Goal: Find specific page/section: Find specific page/section

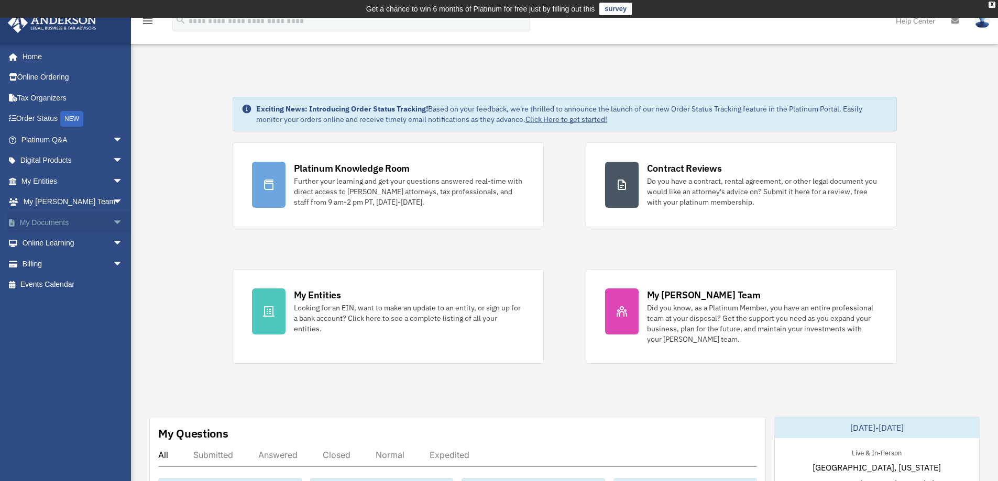
click at [113, 222] on span "arrow_drop_down" at bounding box center [123, 222] width 21 height 21
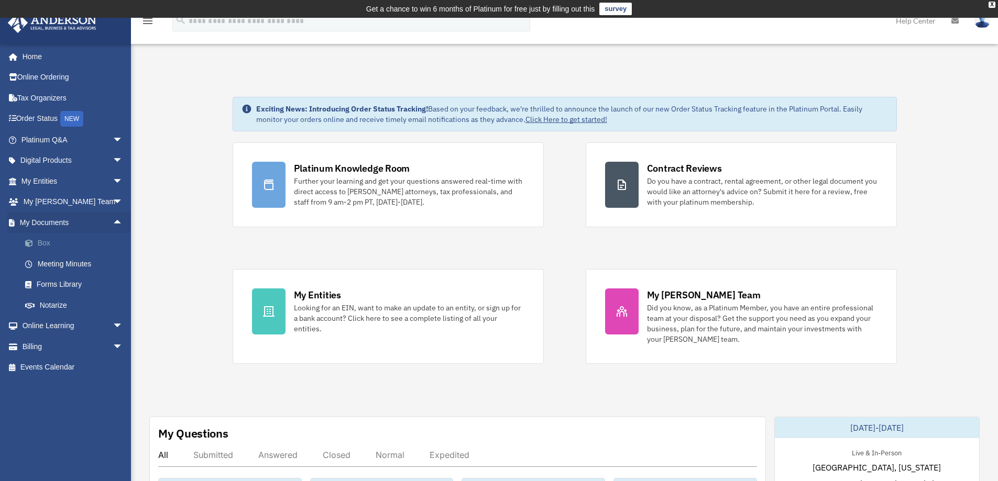
click at [76, 240] on link "Box" at bounding box center [77, 243] width 124 height 21
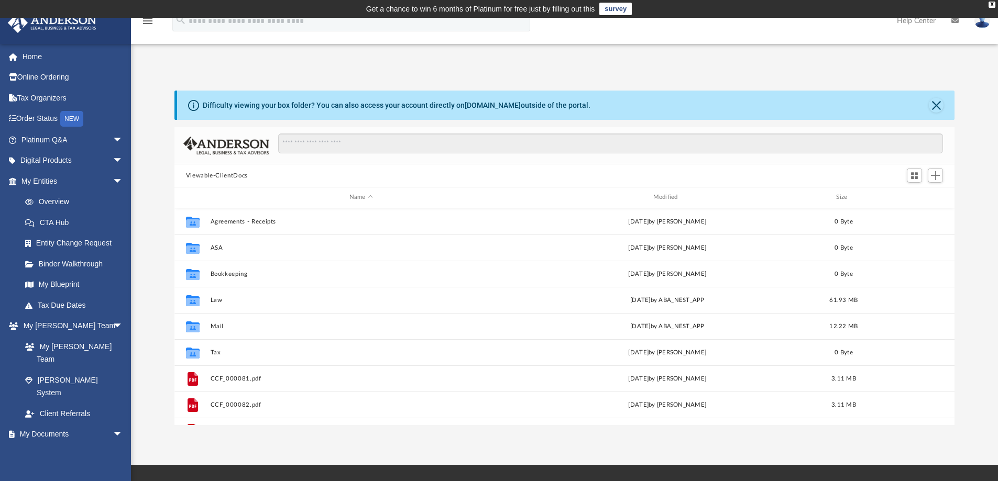
scroll to position [230, 772]
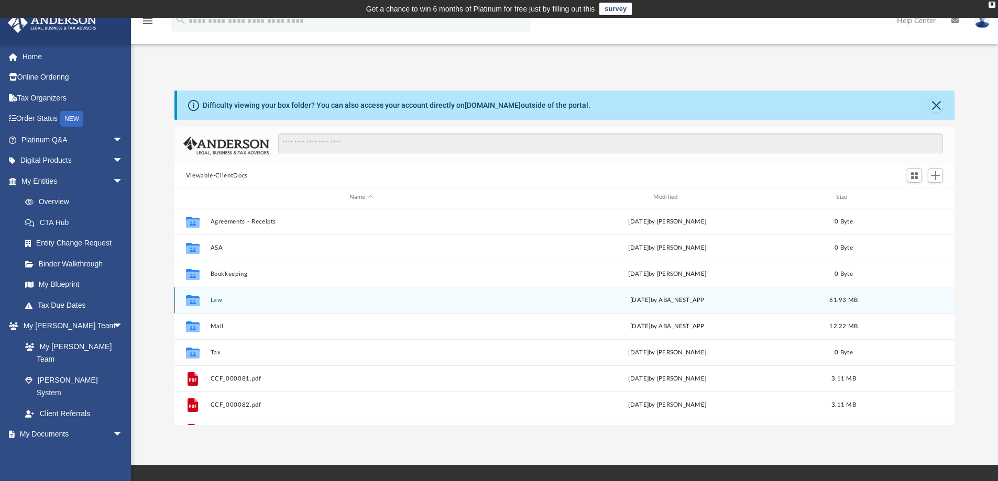
click at [281, 303] on button "Law" at bounding box center [361, 300] width 302 height 7
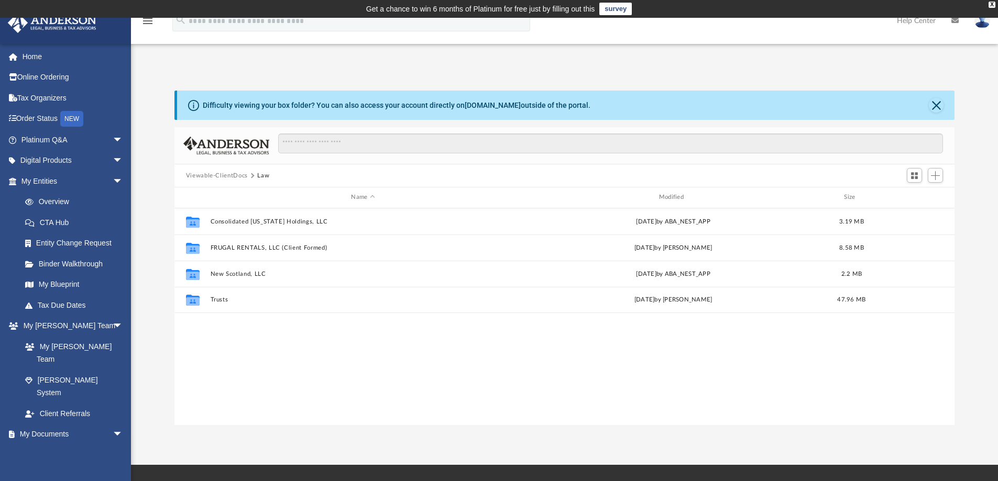
click at [139, 294] on div "Difficulty viewing your box folder? You can also access your account directly o…" at bounding box center [564, 258] width 867 height 335
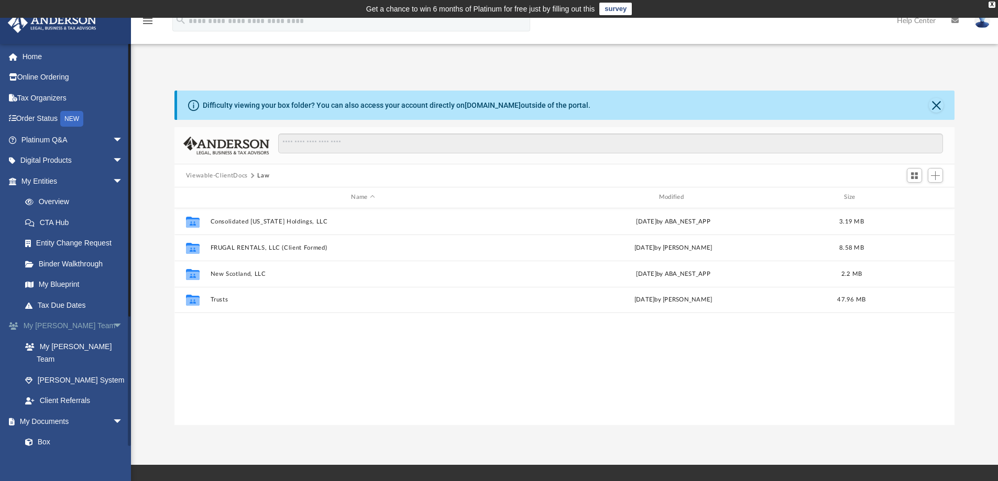
click at [117, 324] on span "arrow_drop_down" at bounding box center [123, 326] width 21 height 21
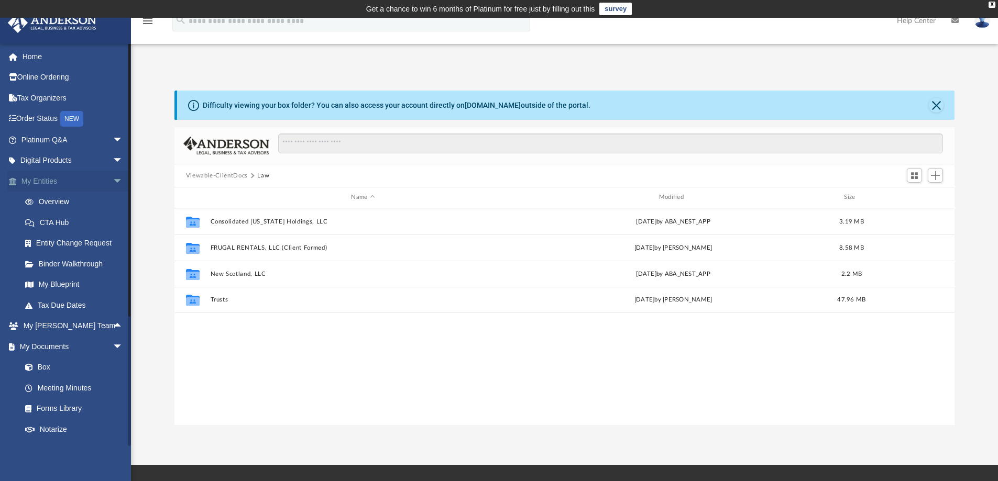
click at [113, 176] on span "arrow_drop_down" at bounding box center [123, 181] width 21 height 21
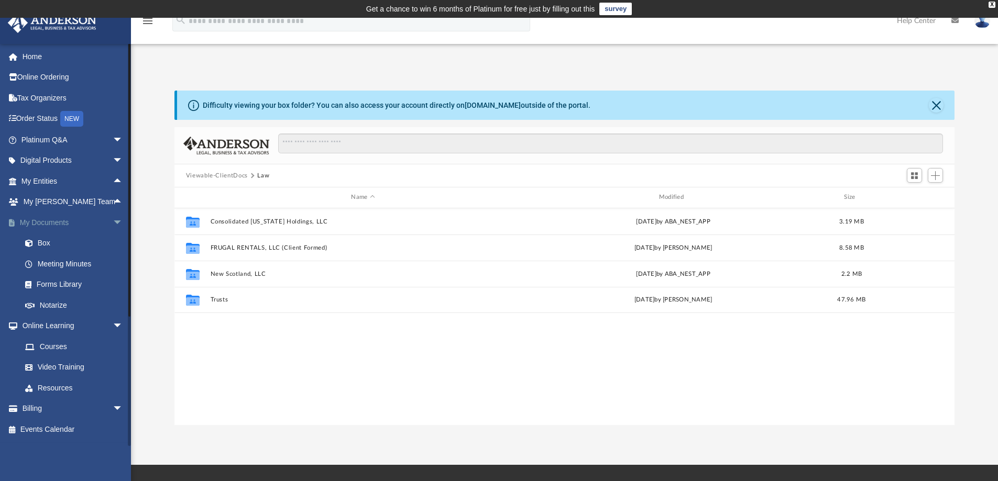
click at [114, 222] on span "arrow_drop_down" at bounding box center [123, 222] width 21 height 21
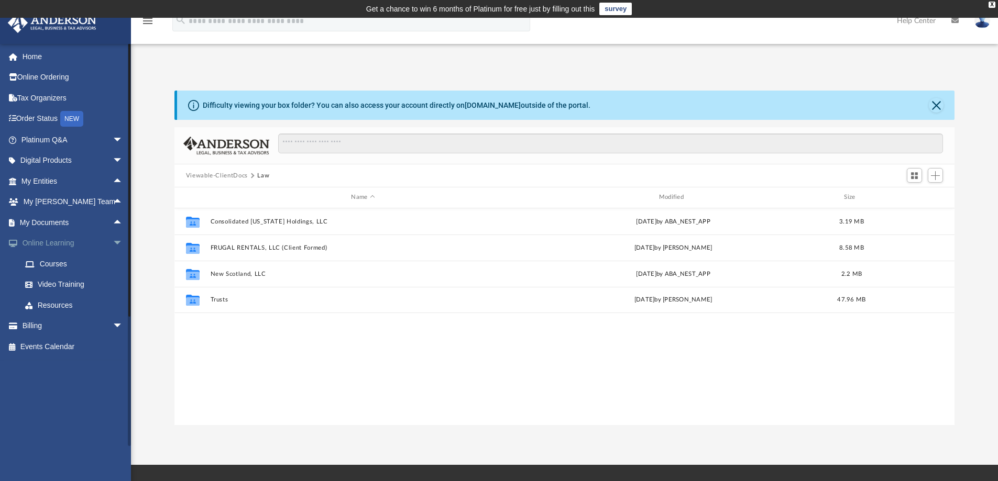
click at [113, 244] on span "arrow_drop_down" at bounding box center [123, 243] width 21 height 21
click at [113, 182] on span "arrow_drop_up" at bounding box center [123, 181] width 21 height 21
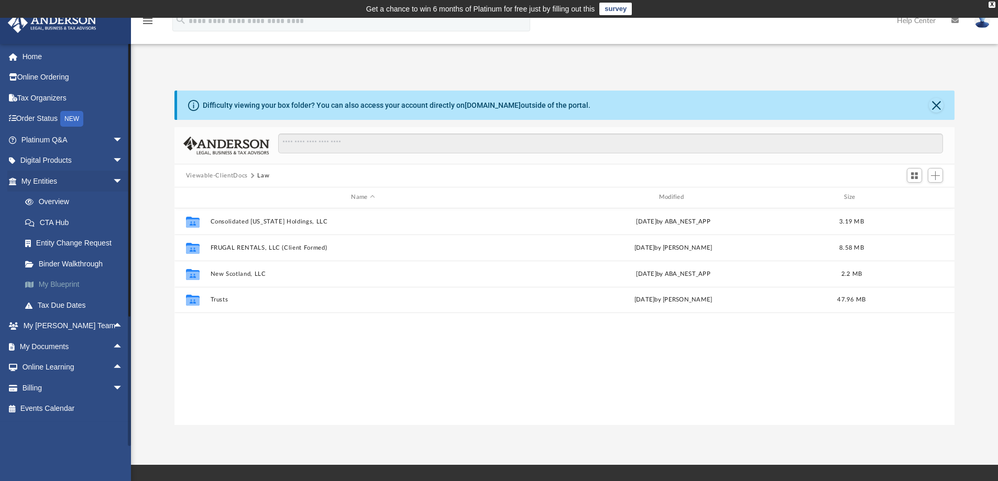
click at [73, 285] on link "My Blueprint" at bounding box center [77, 284] width 124 height 21
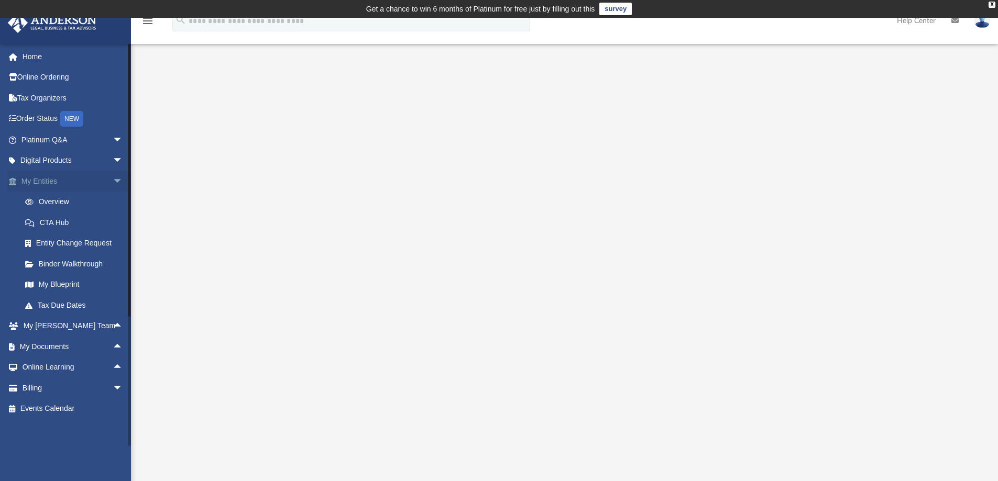
click at [113, 184] on span "arrow_drop_down" at bounding box center [123, 181] width 21 height 21
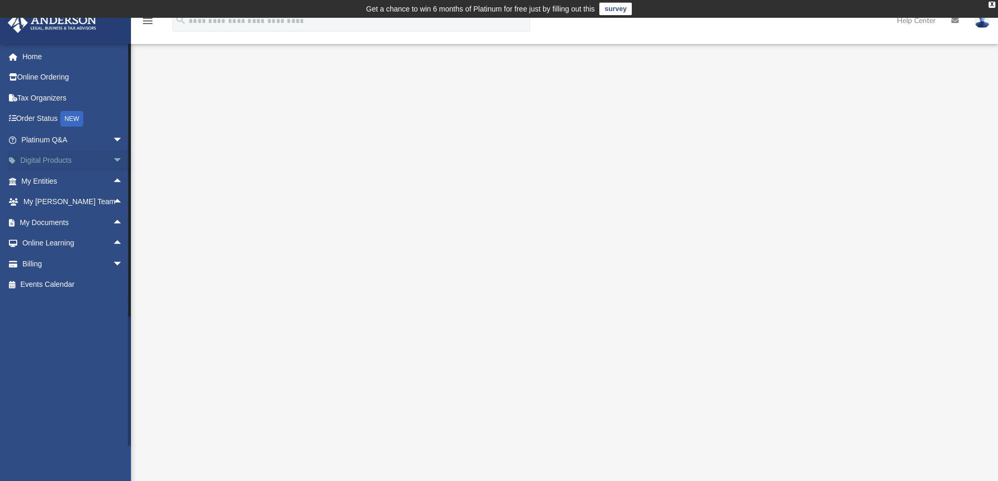
click at [113, 156] on span "arrow_drop_down" at bounding box center [123, 160] width 21 height 21
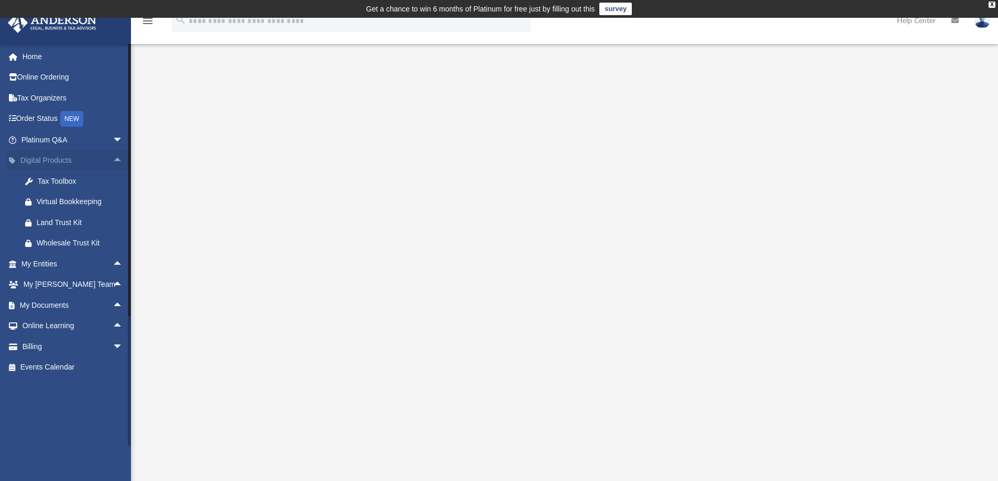
click at [113, 156] on span "arrow_drop_up" at bounding box center [123, 160] width 21 height 21
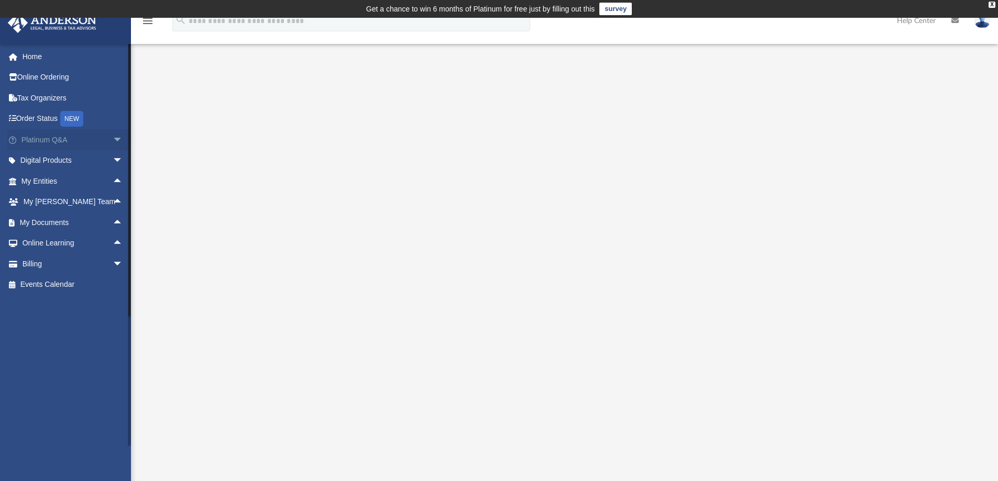
click at [113, 139] on span "arrow_drop_down" at bounding box center [123, 139] width 21 height 21
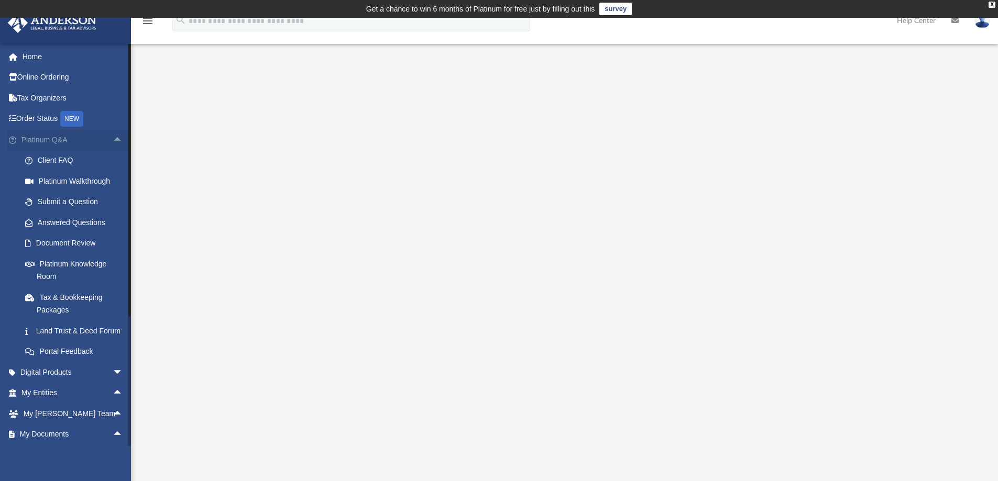
click at [113, 139] on span "arrow_drop_up" at bounding box center [123, 139] width 21 height 21
